Goal: Navigation & Orientation: Find specific page/section

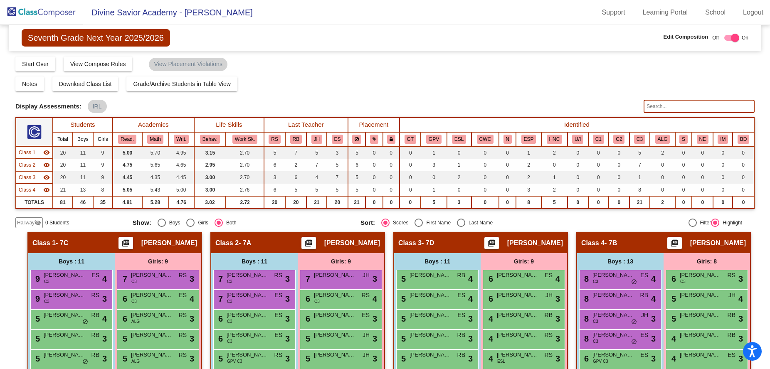
click at [52, 16] on img at bounding box center [41, 12] width 83 height 25
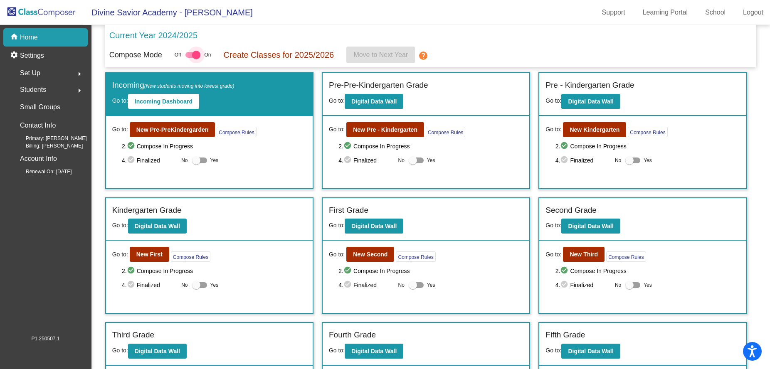
click at [195, 52] on div at bounding box center [196, 55] width 8 height 8
click at [190, 58] on input "checkbox" at bounding box center [189, 58] width 0 height 0
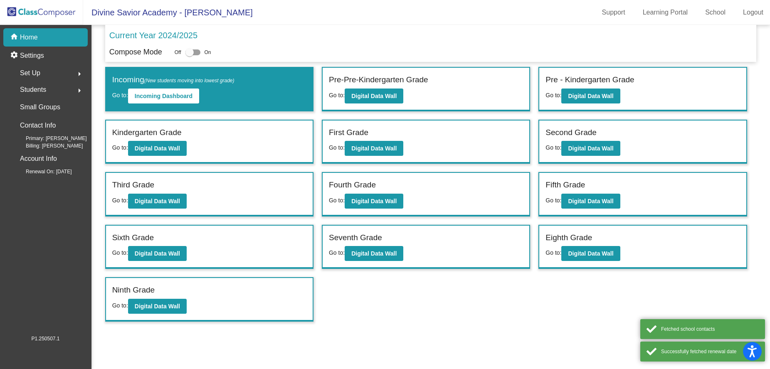
click at [195, 52] on div at bounding box center [192, 52] width 15 height 6
click at [190, 55] on input "checkbox" at bounding box center [189, 55] width 0 height 0
checkbox input "true"
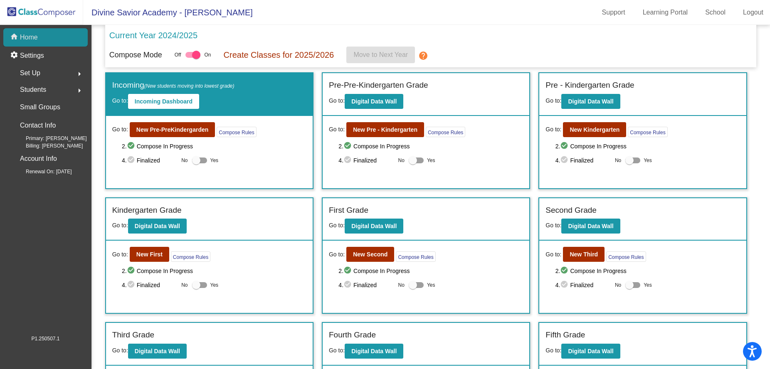
click at [59, 39] on div "home Home" at bounding box center [45, 37] width 84 height 18
click at [30, 42] on p "Home" at bounding box center [29, 37] width 18 height 10
click at [58, 15] on img at bounding box center [41, 12] width 83 height 25
click at [424, 58] on mat-icon "help" at bounding box center [423, 56] width 10 height 10
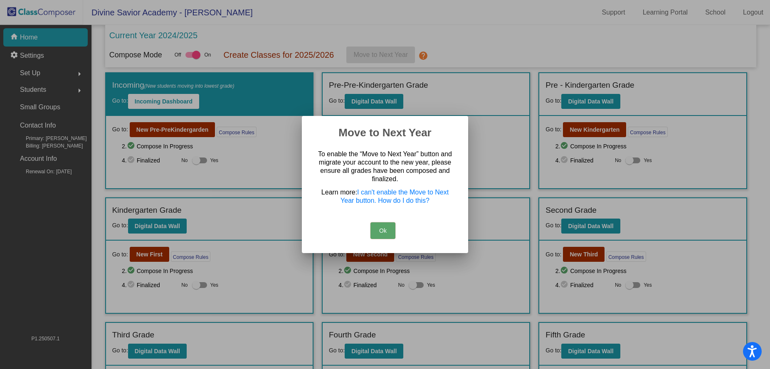
click at [471, 58] on div at bounding box center [385, 184] width 770 height 369
